Goal: Navigation & Orientation: Find specific page/section

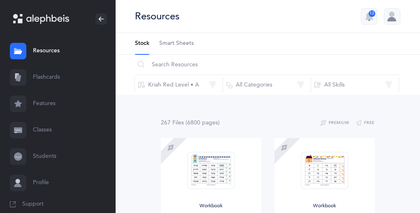
click at [44, 129] on link "Classes" at bounding box center [57, 130] width 115 height 26
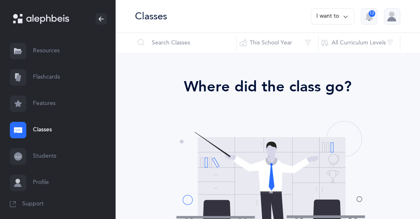
click at [43, 152] on link "Students" at bounding box center [57, 156] width 115 height 26
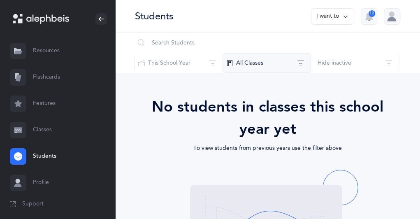
click at [298, 63] on button "All Classes" at bounding box center [267, 63] width 88 height 20
click at [152, 105] on div "No students in classes this school year yet" at bounding box center [267, 118] width 259 height 44
click at [43, 129] on link "Classes" at bounding box center [57, 130] width 115 height 26
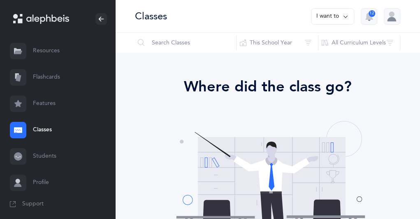
click at [246, 93] on div "Where did the class go?" at bounding box center [267, 87] width 259 height 22
click at [40, 19] on icon at bounding box center [47, 18] width 43 height 9
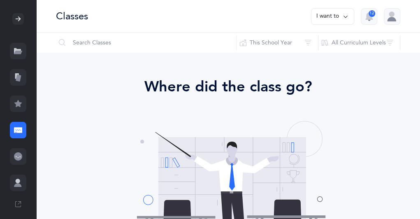
click at [15, 19] on icon at bounding box center [18, 19] width 7 height 7
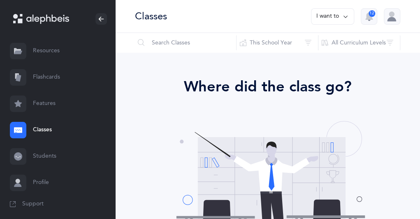
click at [98, 17] on icon at bounding box center [101, 19] width 7 height 7
